Goal: Transaction & Acquisition: Purchase product/service

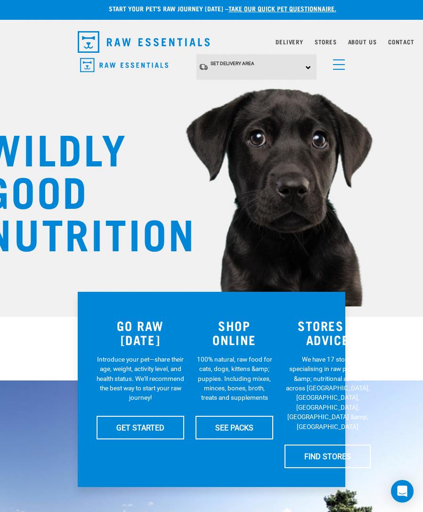
click at [337, 60] on span "menu" at bounding box center [339, 59] width 12 height 1
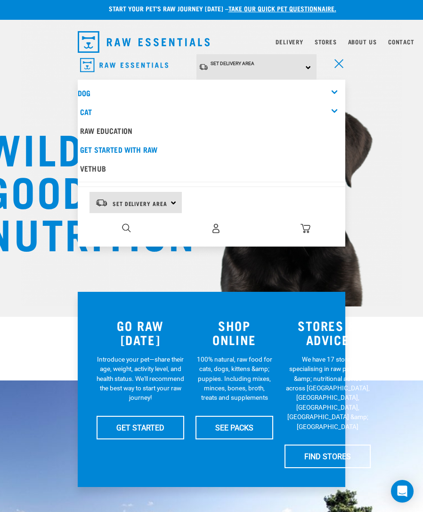
click at [333, 86] on div "Dog" at bounding box center [212, 92] width 268 height 19
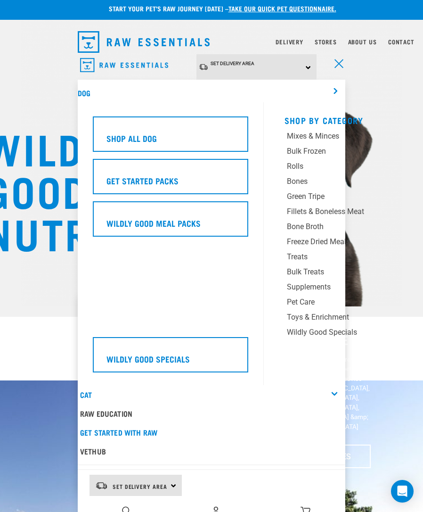
click at [300, 253] on div "Treats" at bounding box center [341, 256] width 108 height 11
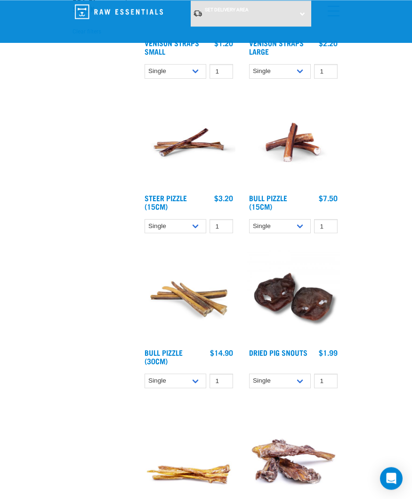
scroll to position [367, 0]
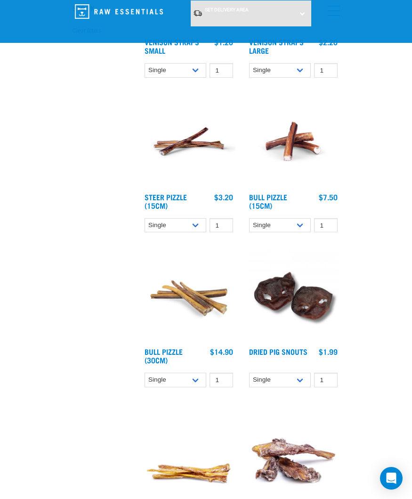
click at [296, 222] on select "Single 10 per pack 25 per pack" at bounding box center [280, 225] width 62 height 15
click at [186, 381] on select "Single 10 per pack 25 per pack" at bounding box center [176, 380] width 62 height 15
click at [189, 377] on select "Single 10 per pack 25 per pack" at bounding box center [176, 380] width 62 height 15
select select "682003"
click at [303, 226] on select "Single 10 per pack 25 per pack" at bounding box center [280, 225] width 62 height 15
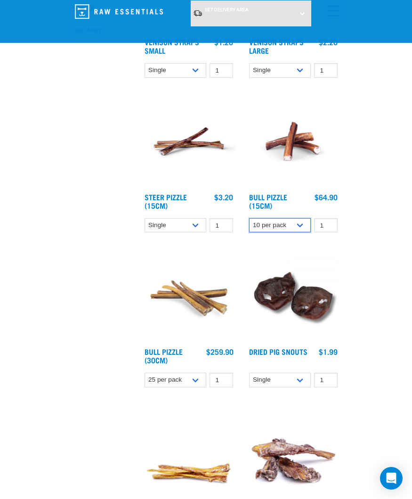
click at [296, 223] on select "Single 10 per pack 25 per pack" at bounding box center [280, 225] width 62 height 15
select select "323237"
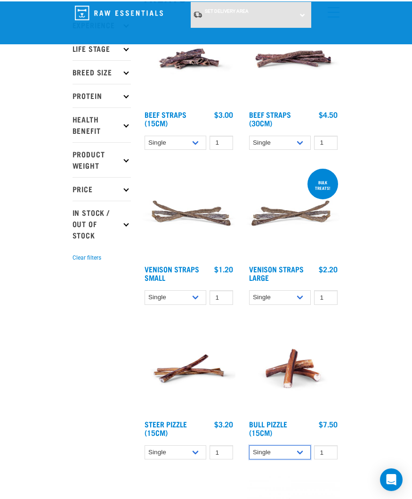
scroll to position [0, 0]
